Goal: Information Seeking & Learning: Learn about a topic

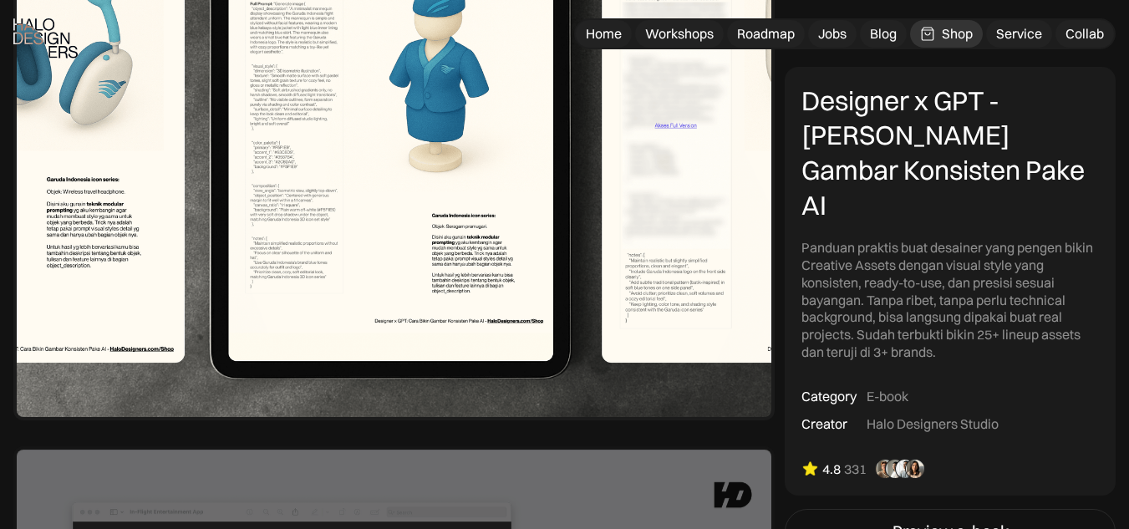
scroll to position [2036, 0]
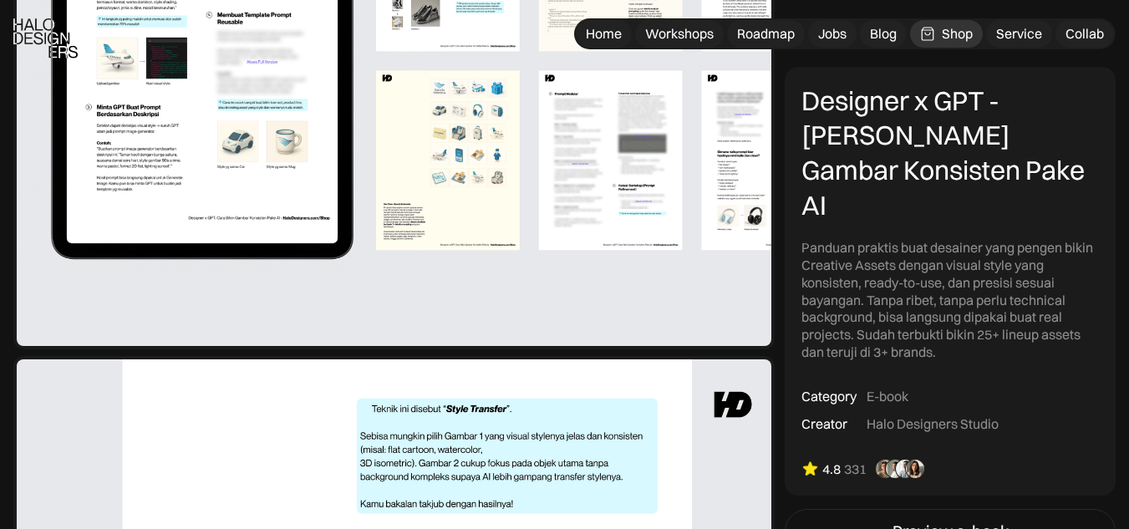
scroll to position [945, 0]
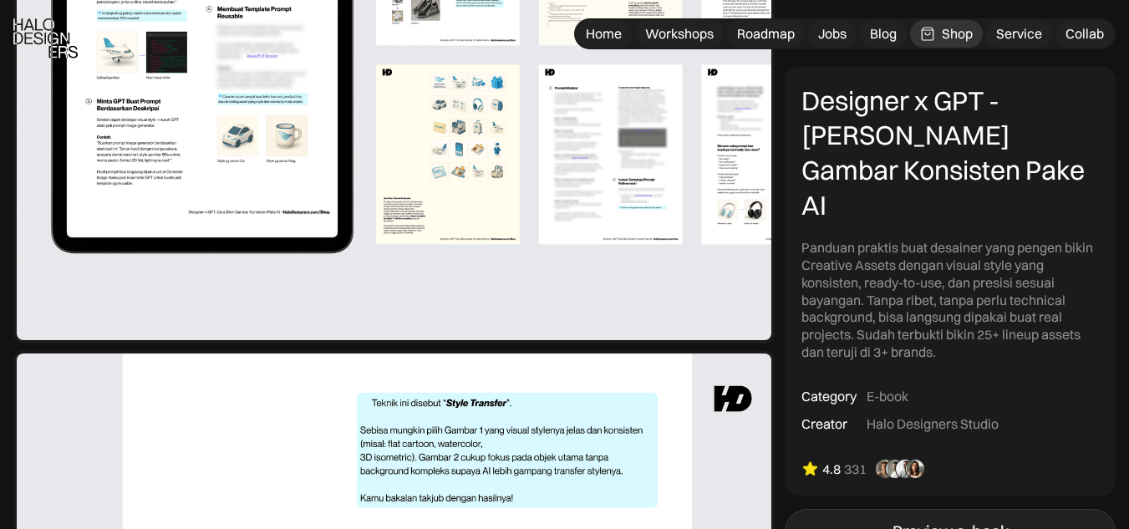
click at [879, 512] on link "Preview e-book" at bounding box center [950, 532] width 331 height 45
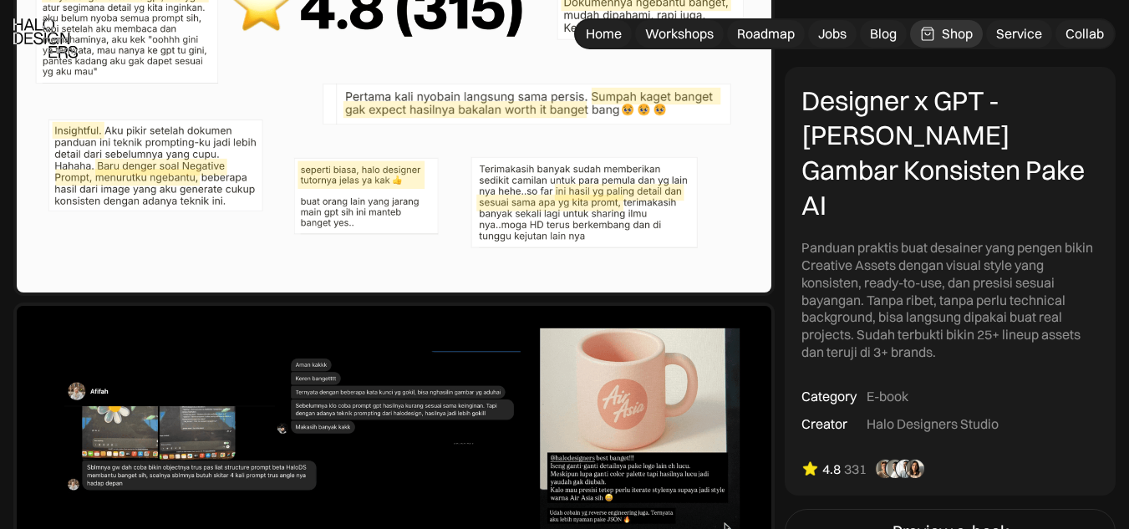
scroll to position [5068, 0]
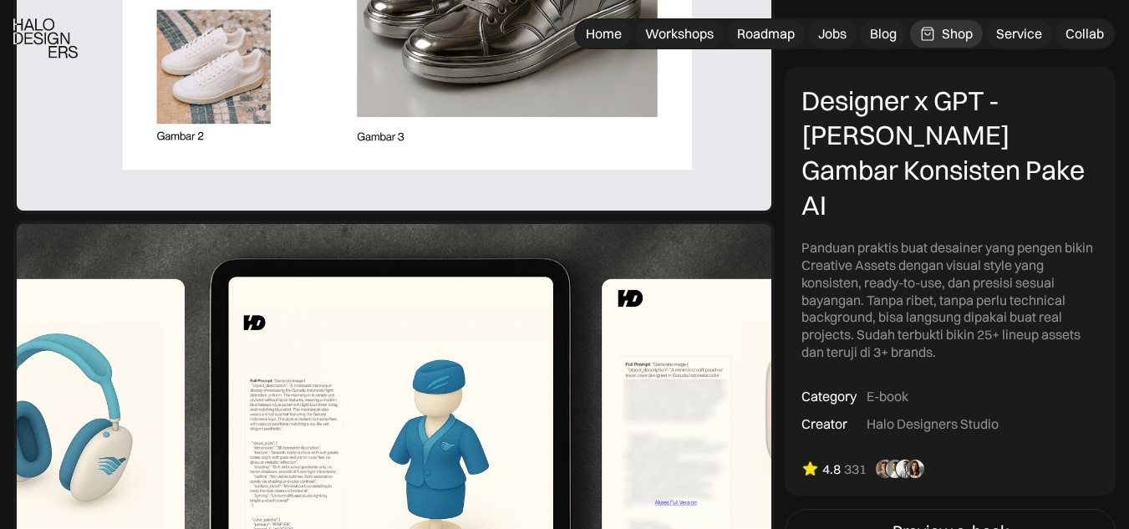
scroll to position [1661, 0]
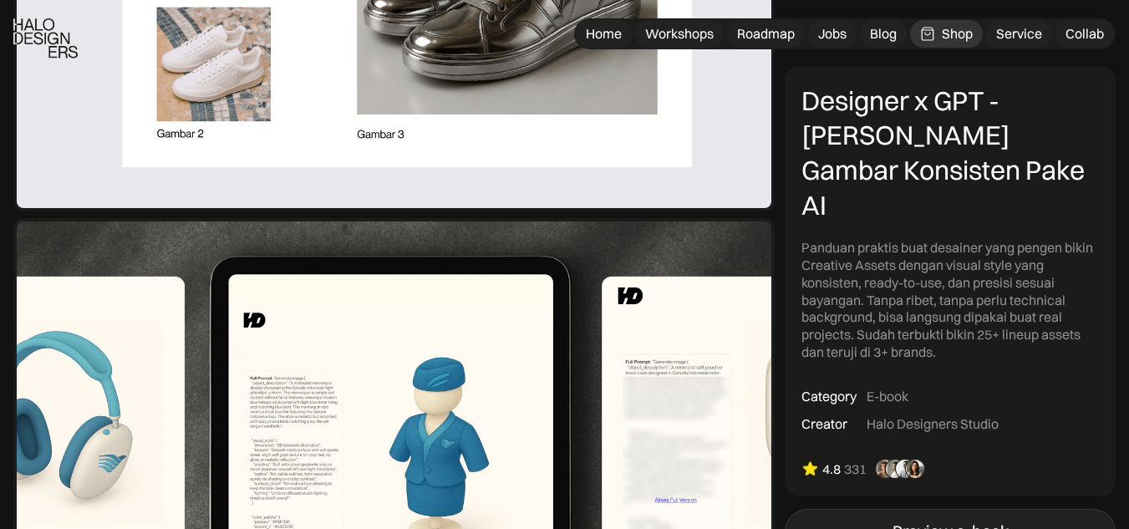
click at [944, 510] on link "Preview e-book" at bounding box center [950, 532] width 331 height 45
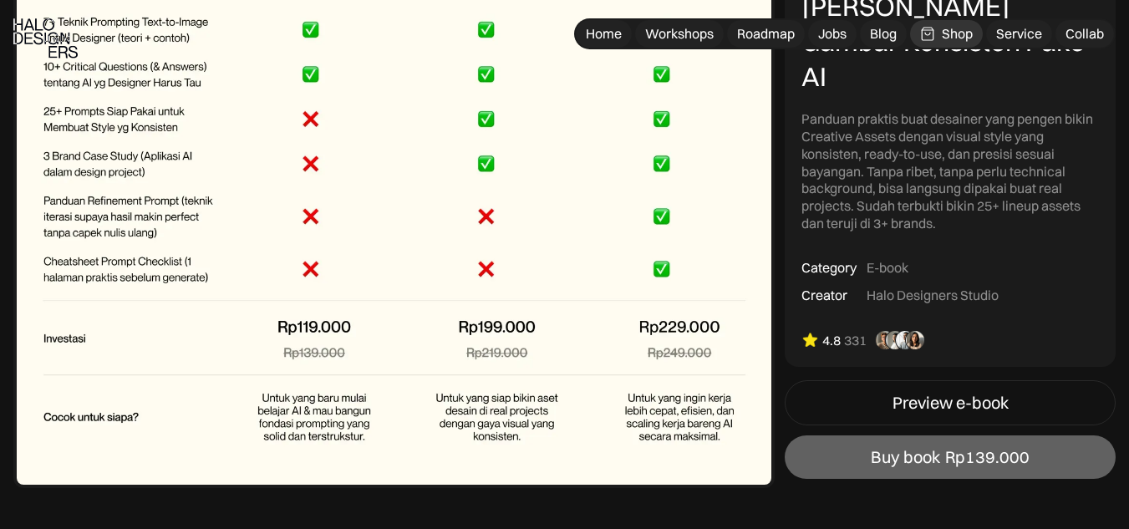
scroll to position [6055, 0]
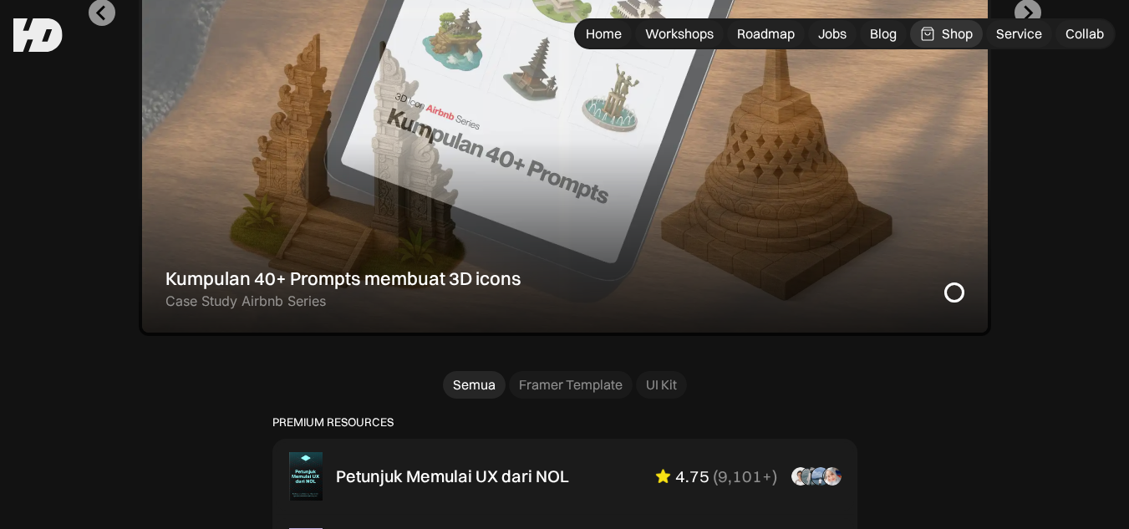
scroll to position [819, 0]
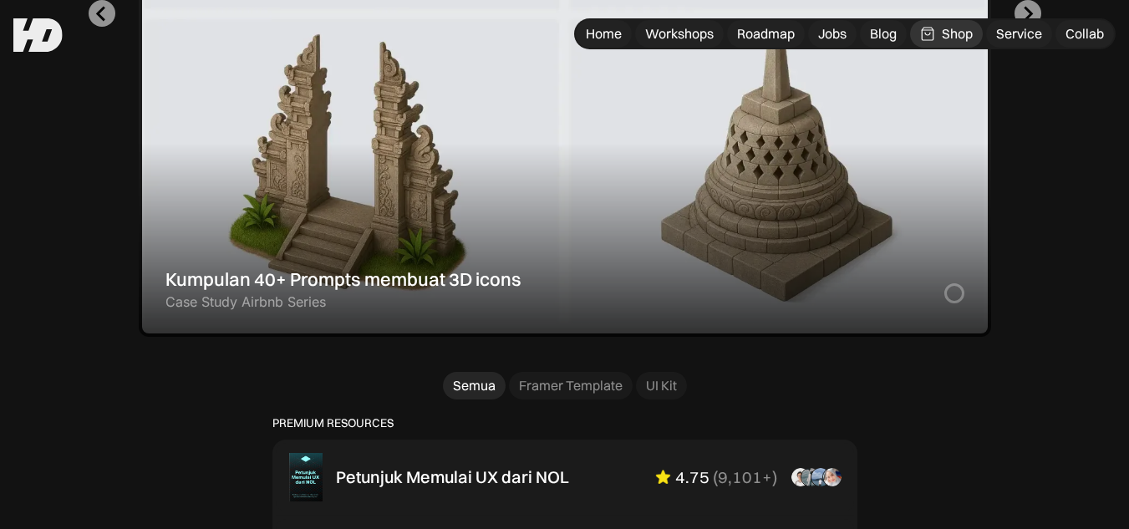
click at [728, 256] on div "2 of 2" at bounding box center [565, 14] width 852 height 646
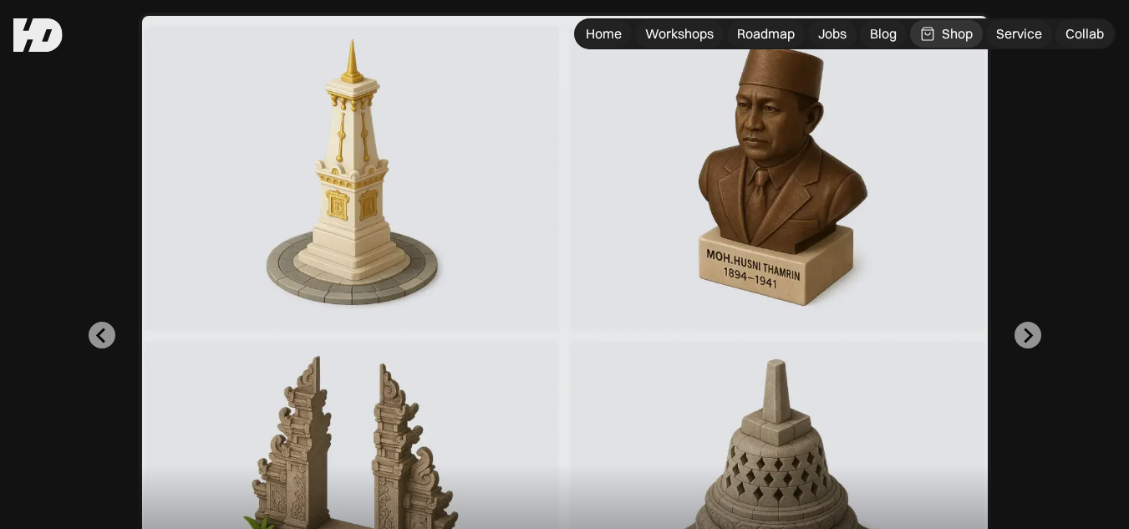
scroll to position [486, 0]
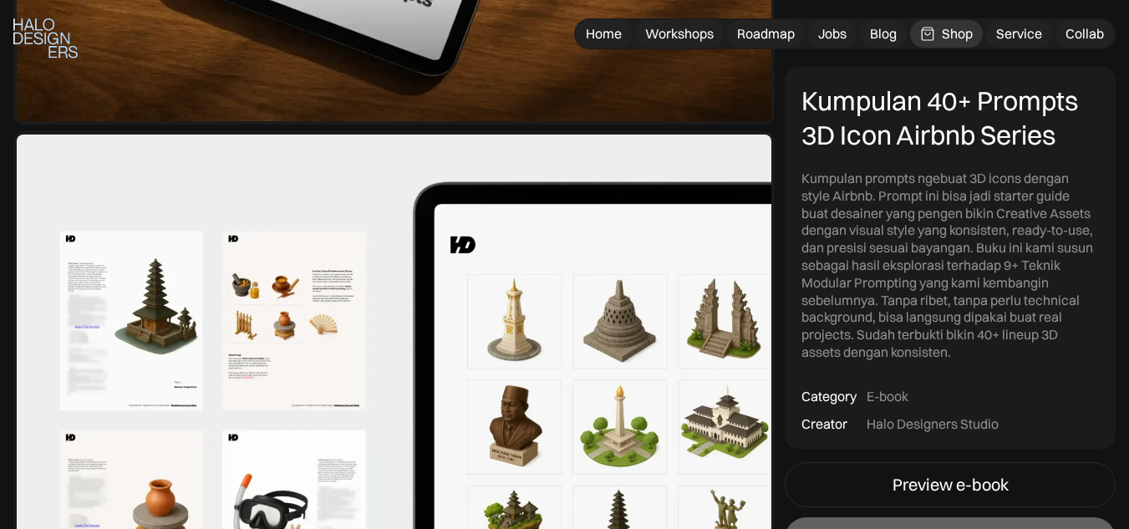
scroll to position [601, 0]
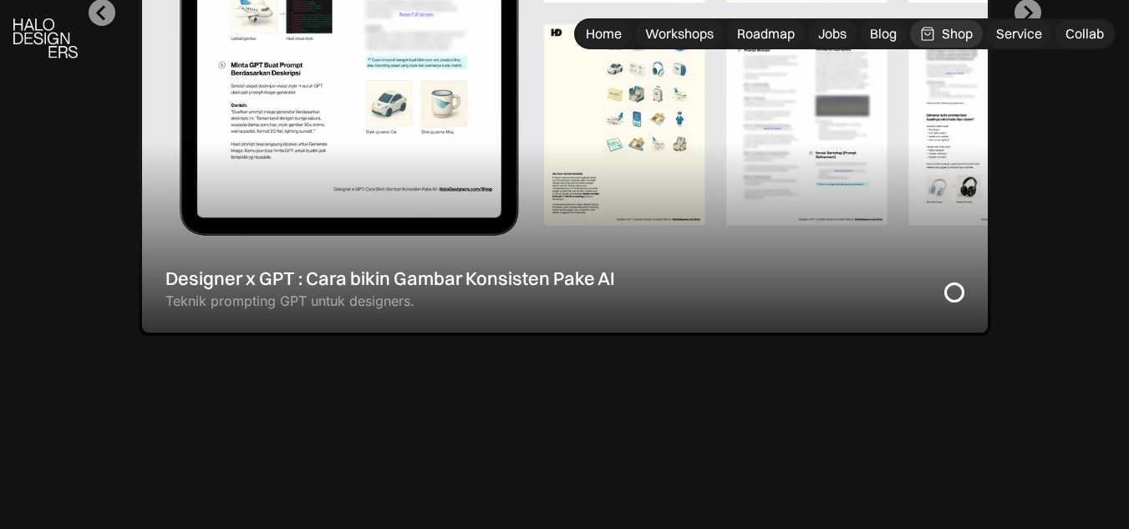
scroll to position [823, 0]
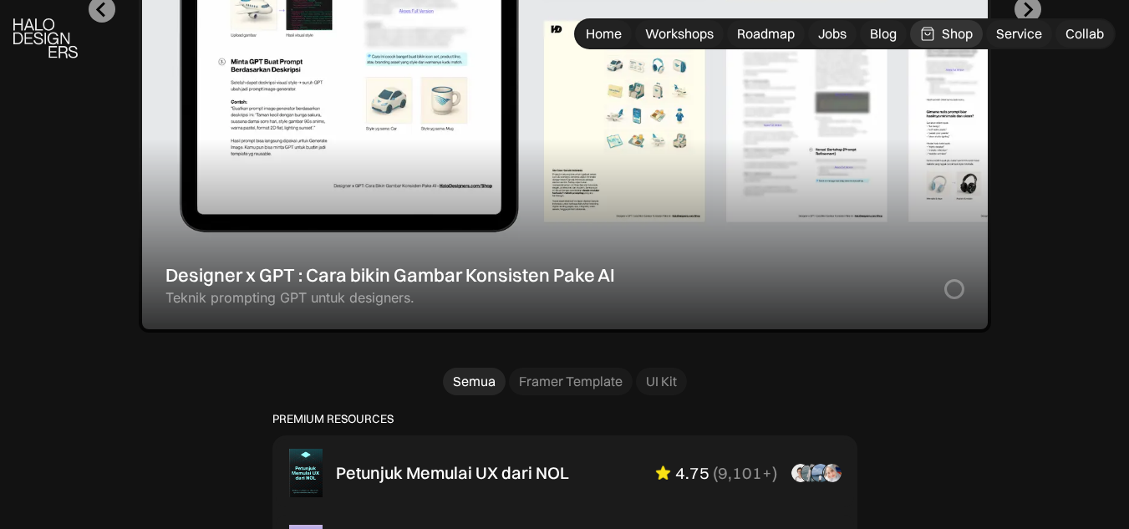
click at [956, 333] on div "1 of 2" at bounding box center [565, 10] width 852 height 646
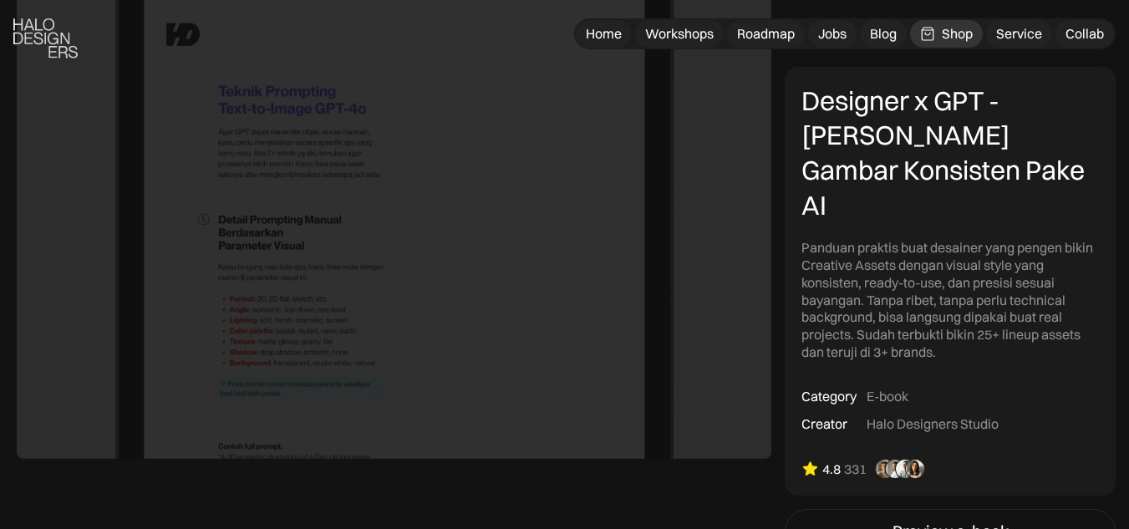
scroll to position [3855, 0]
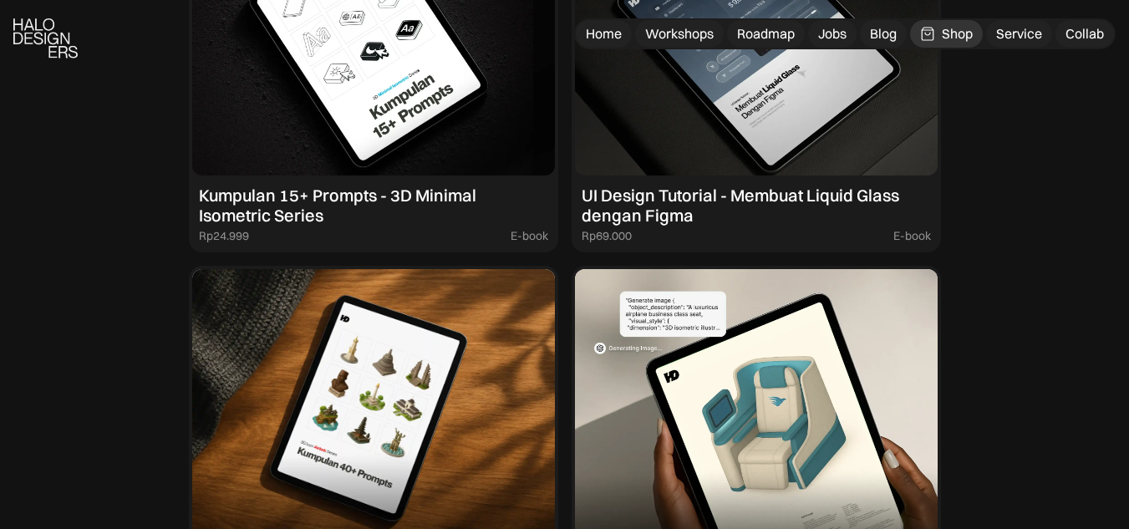
scroll to position [1753, 0]
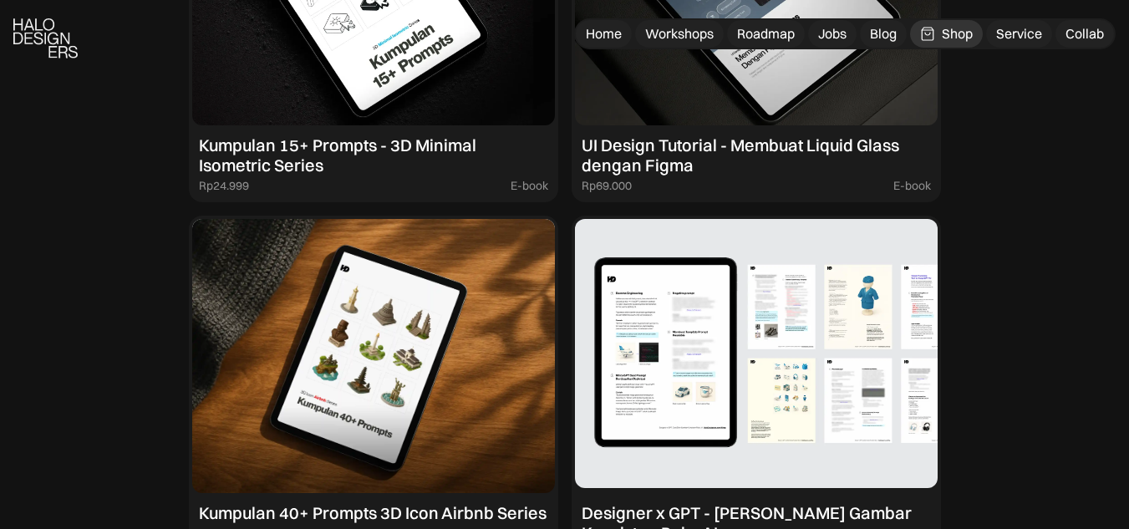
click at [882, 322] on img at bounding box center [756, 356] width 363 height 274
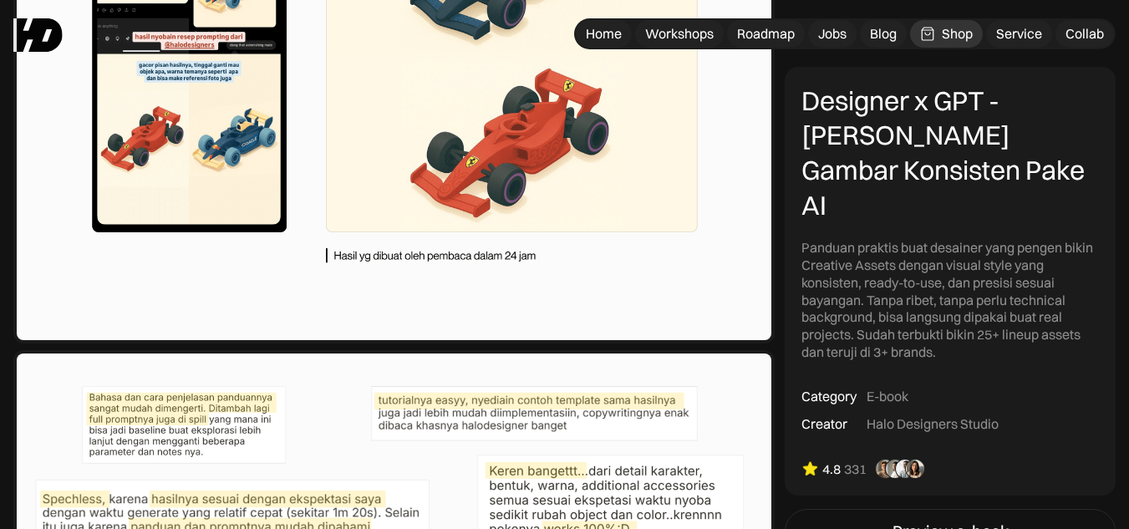
scroll to position [4234, 0]
